Goal: Find specific page/section: Find specific page/section

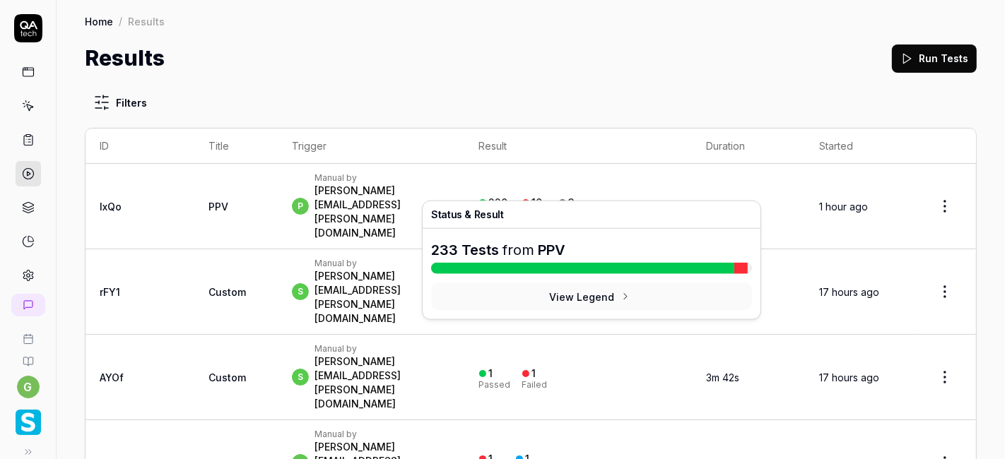
click at [576, 302] on button "View Legend" at bounding box center [591, 297] width 321 height 28
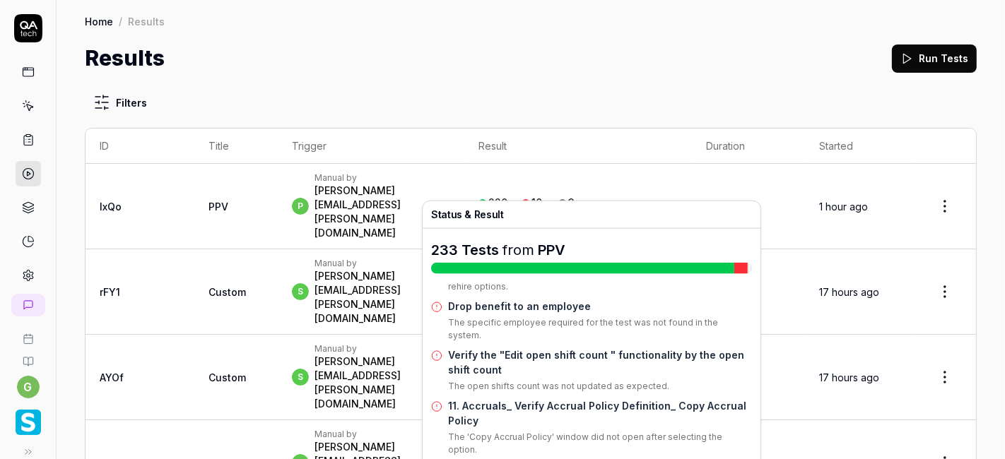
scroll to position [213, 0]
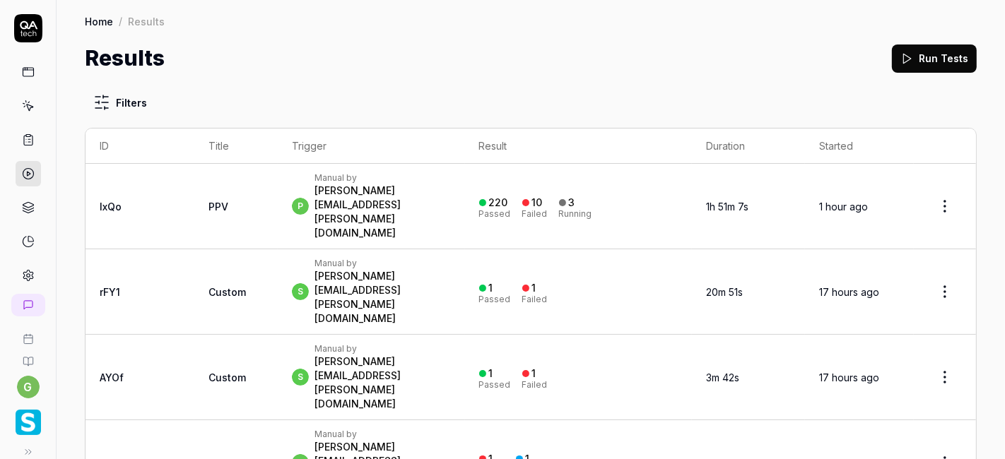
click at [599, 45] on div "Results Run Tests" at bounding box center [531, 58] width 892 height 32
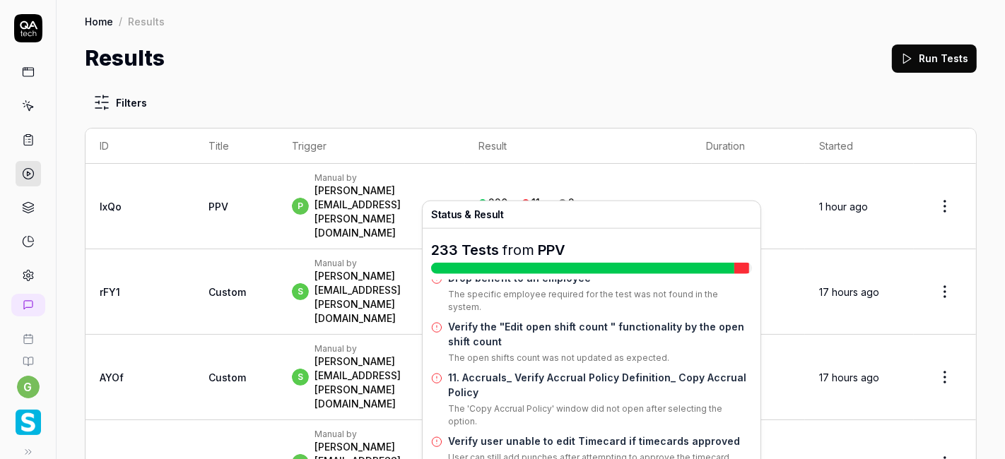
scroll to position [250, 0]
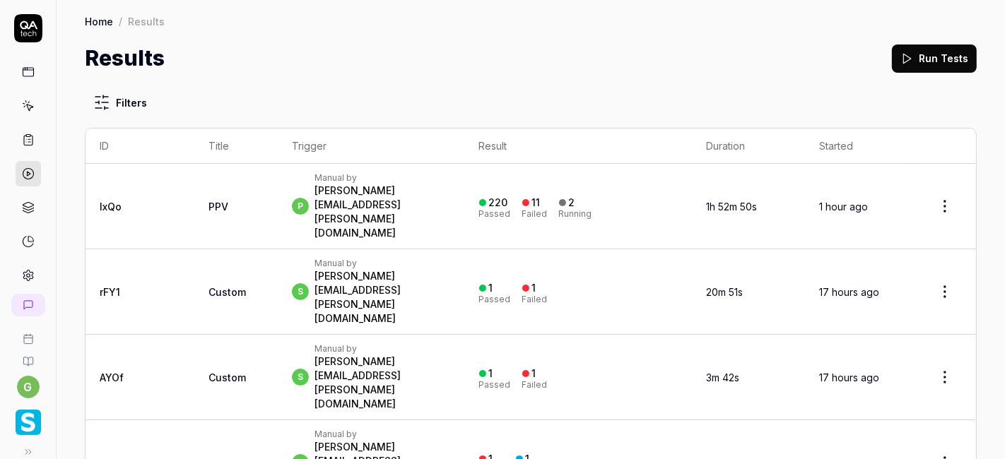
click at [547, 33] on div "Home / Results Home / Results Results Run Tests" at bounding box center [531, 37] width 949 height 74
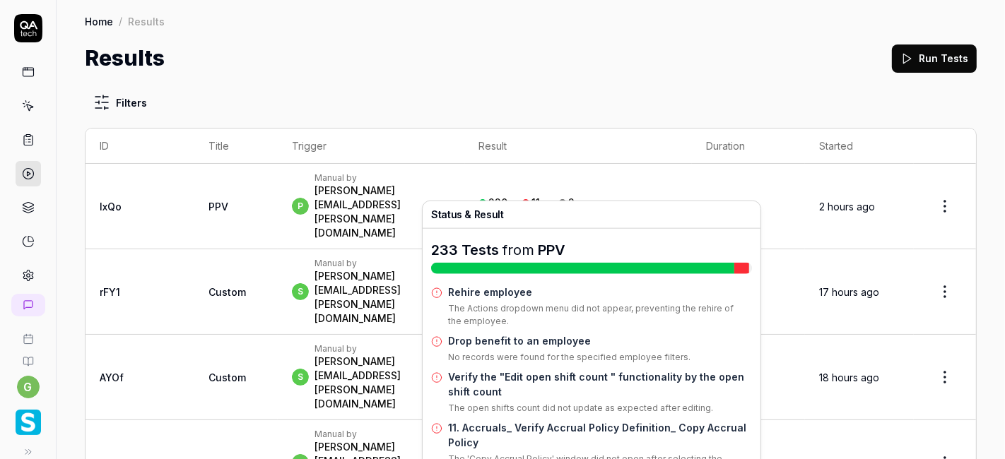
scroll to position [262, 0]
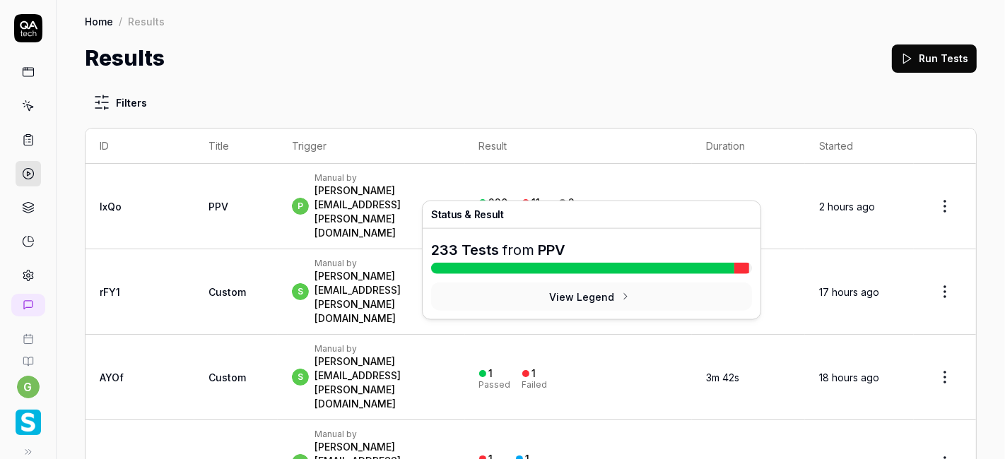
click at [575, 299] on button "View Legend" at bounding box center [591, 297] width 321 height 28
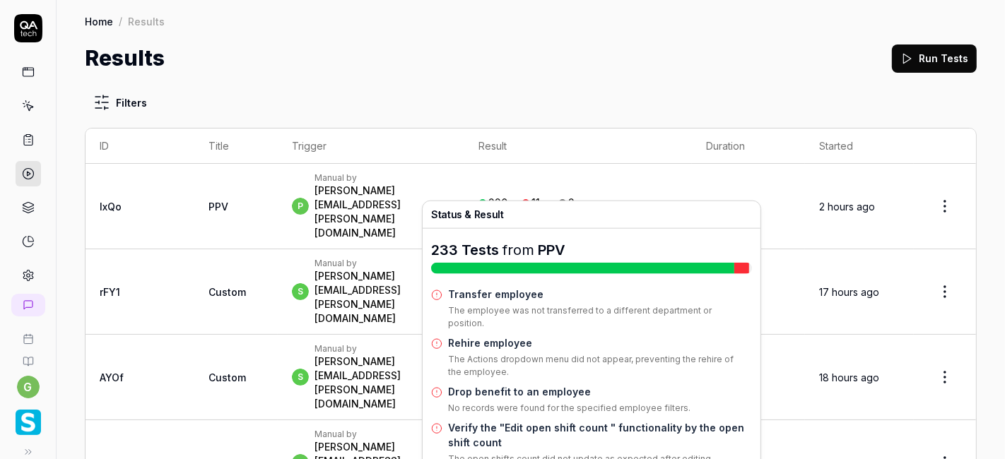
scroll to position [146, 0]
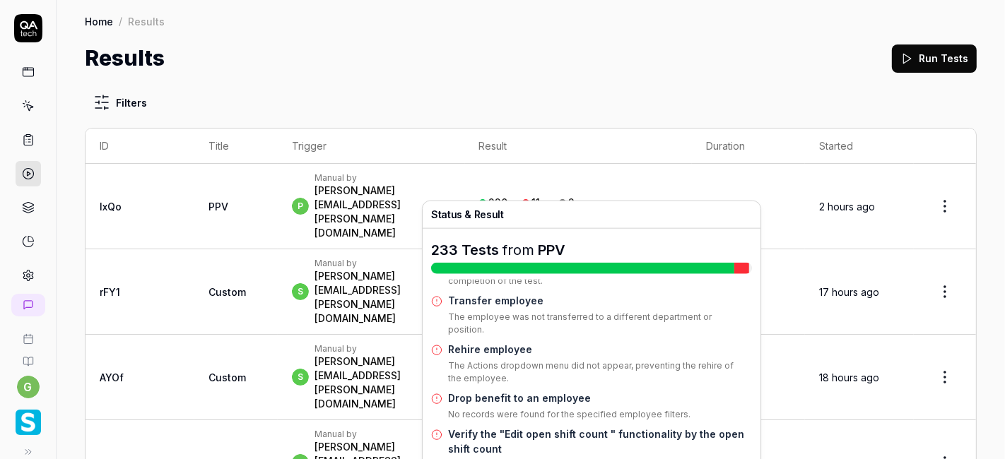
click at [551, 63] on div "Results Run Tests" at bounding box center [531, 58] width 892 height 32
